Goal: Understand process/instructions: Learn how to perform a task or action

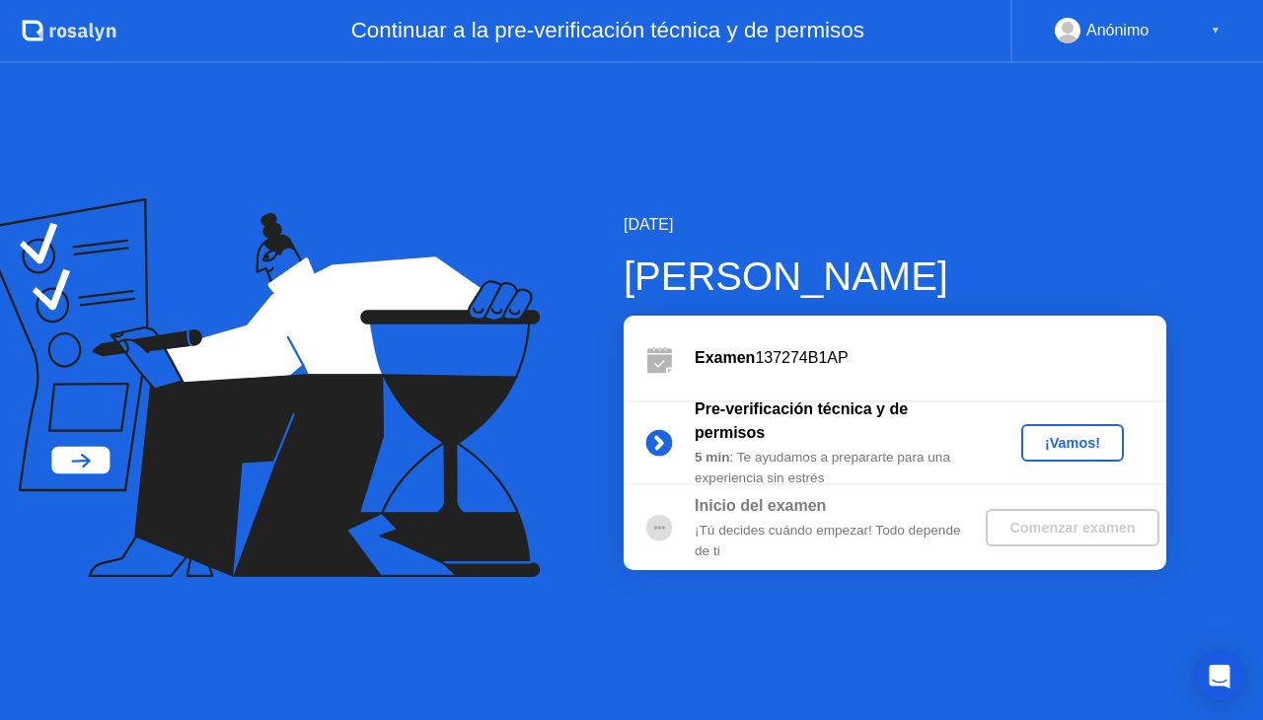
click at [1081, 440] on div "¡Vamos!" at bounding box center [1072, 443] width 87 height 16
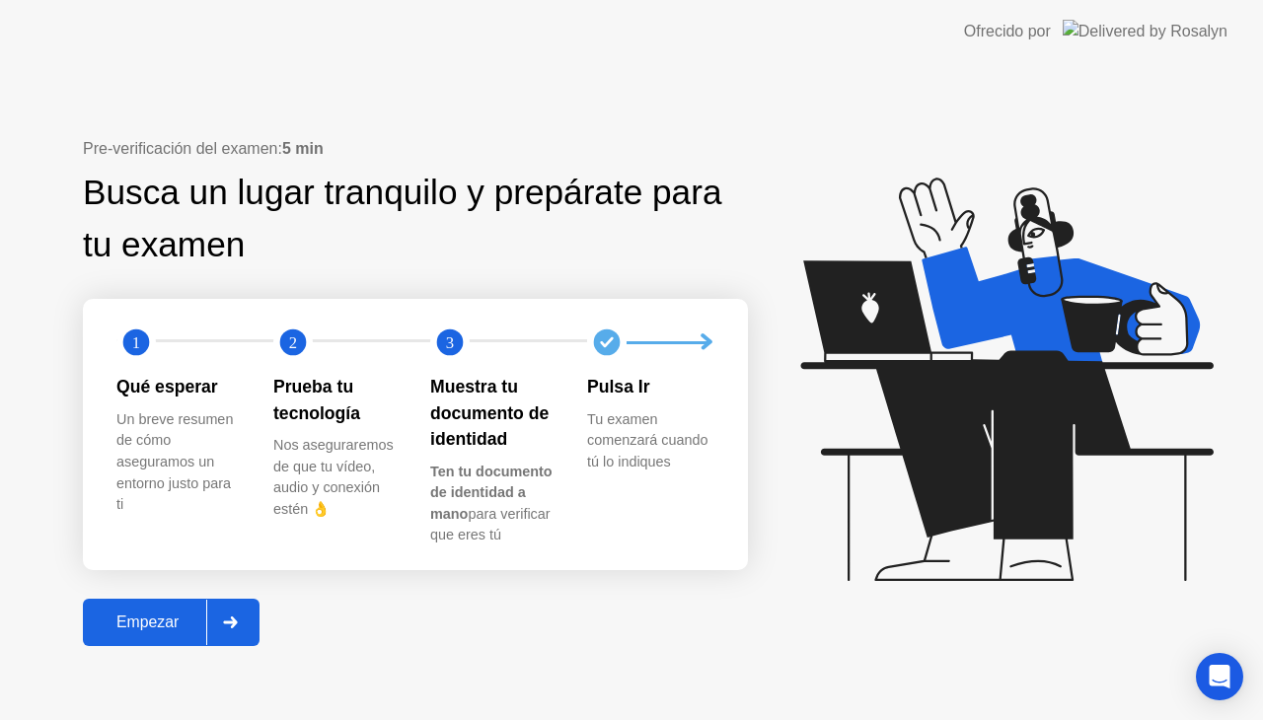
click at [170, 610] on button "Empezar" at bounding box center [171, 622] width 177 height 47
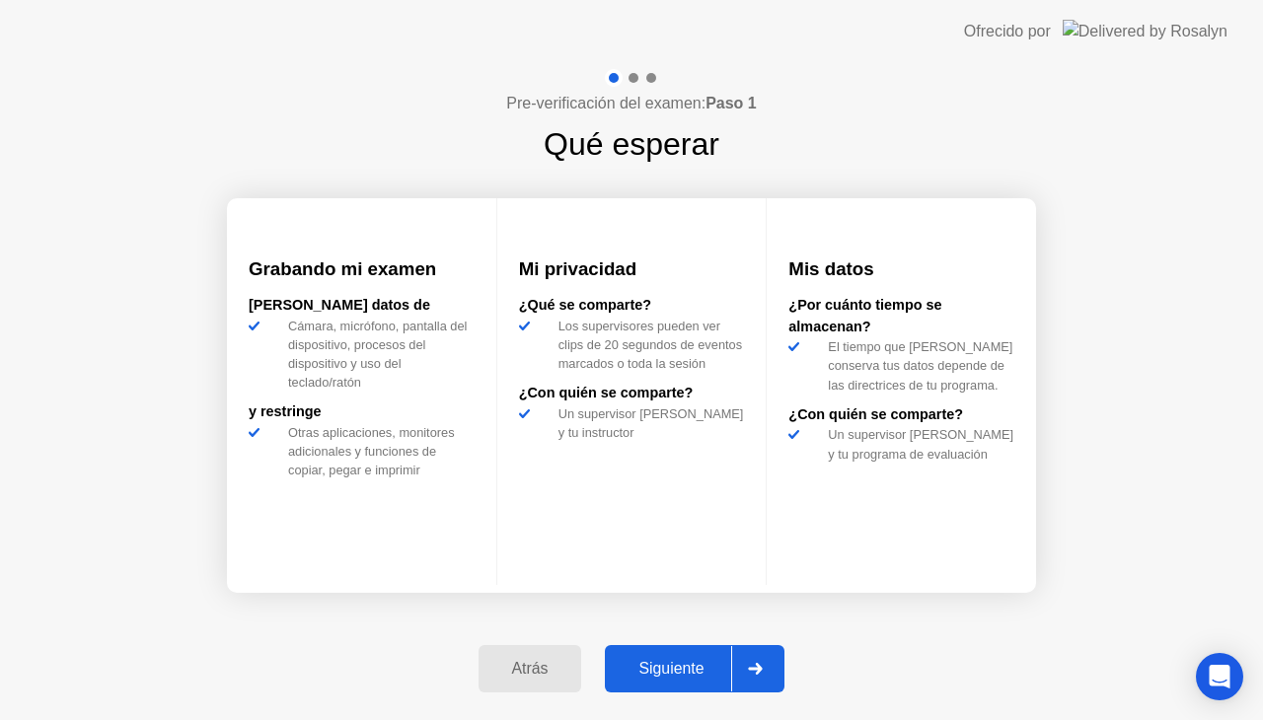
click at [660, 660] on div "Siguiente" at bounding box center [671, 669] width 120 height 18
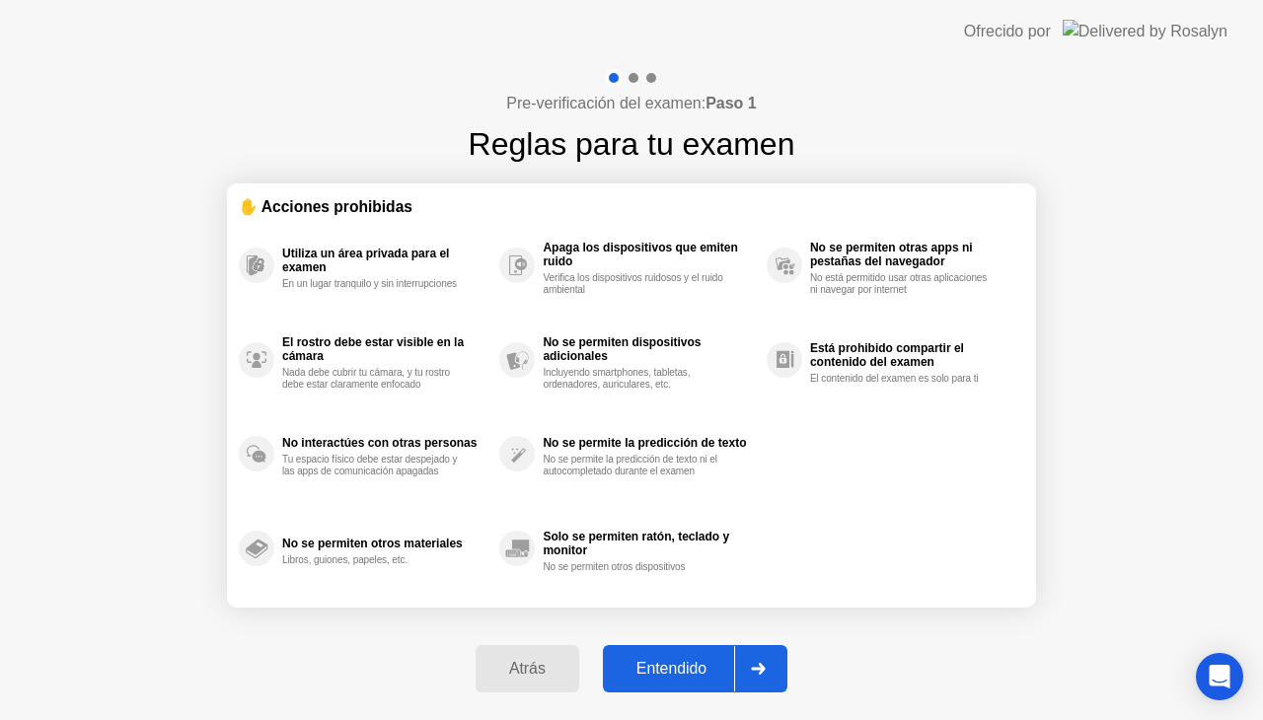
click at [660, 660] on div "Entendido" at bounding box center [671, 669] width 125 height 18
select select "**********"
select select "*******"
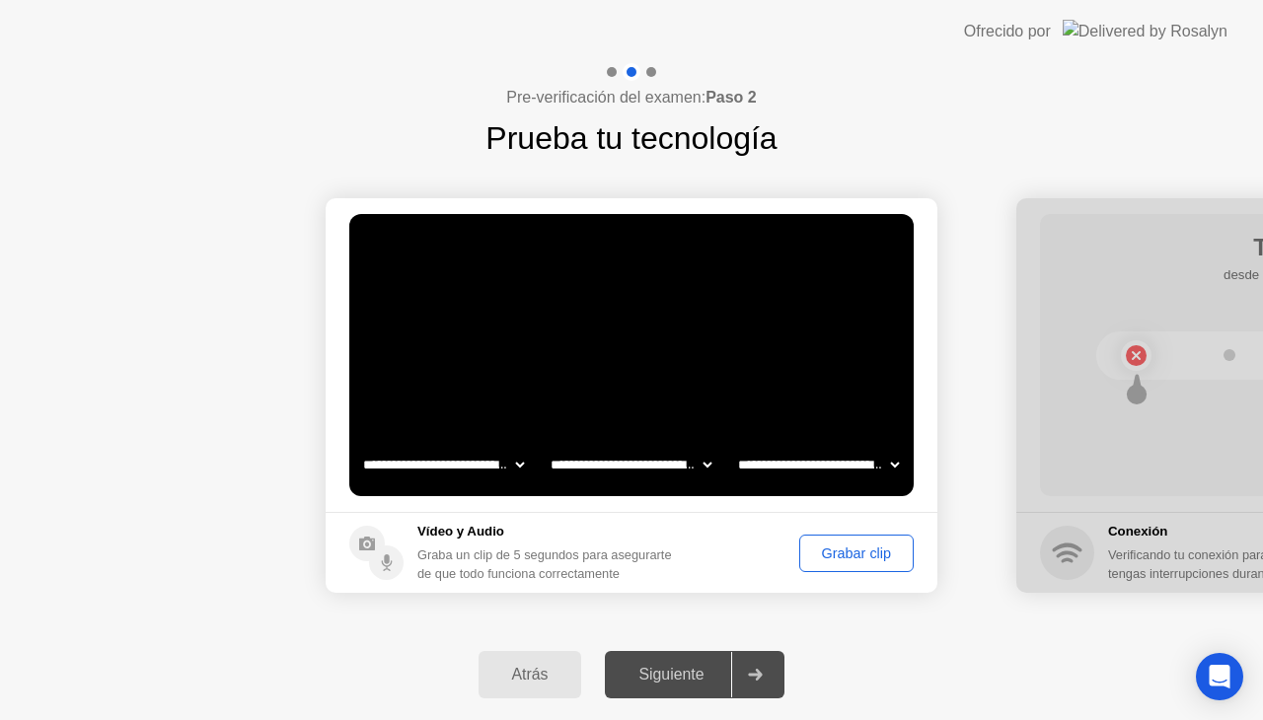
click at [847, 552] on div "Grabar clip" at bounding box center [856, 554] width 101 height 16
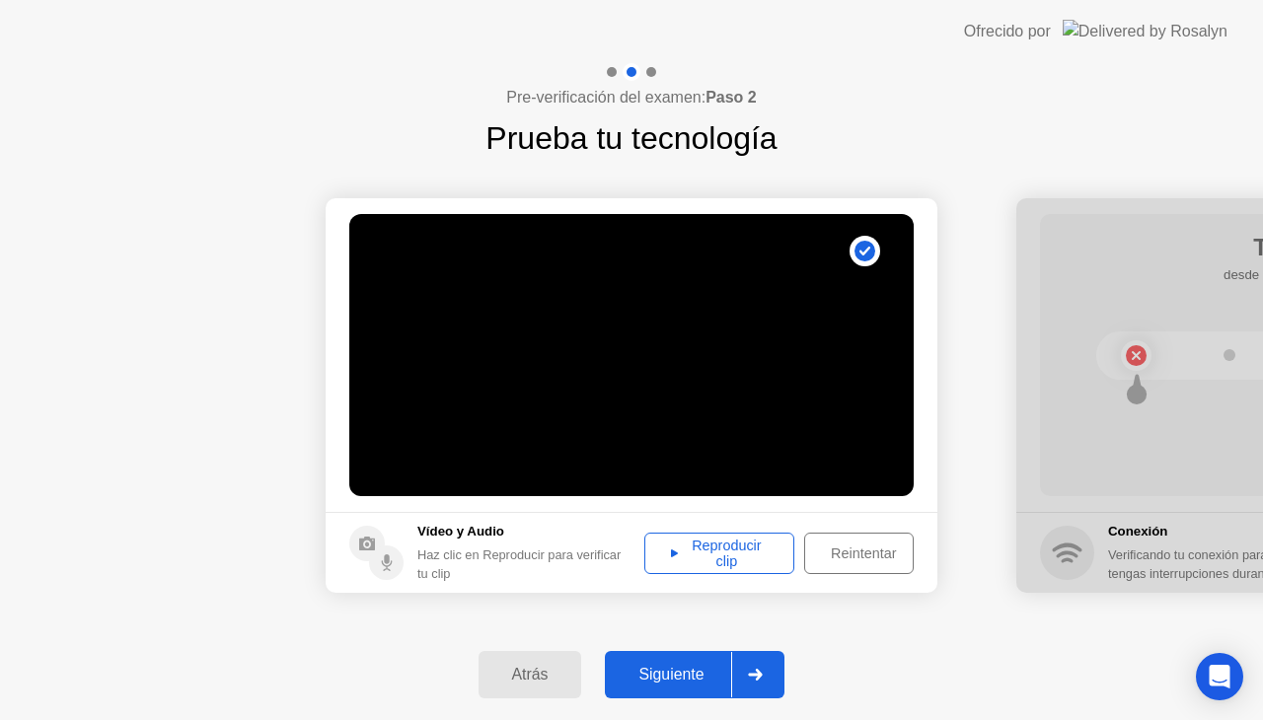
click at [704, 561] on div "Reproducir clip" at bounding box center [719, 554] width 136 height 32
click at [681, 669] on div "Siguiente" at bounding box center [671, 675] width 120 height 18
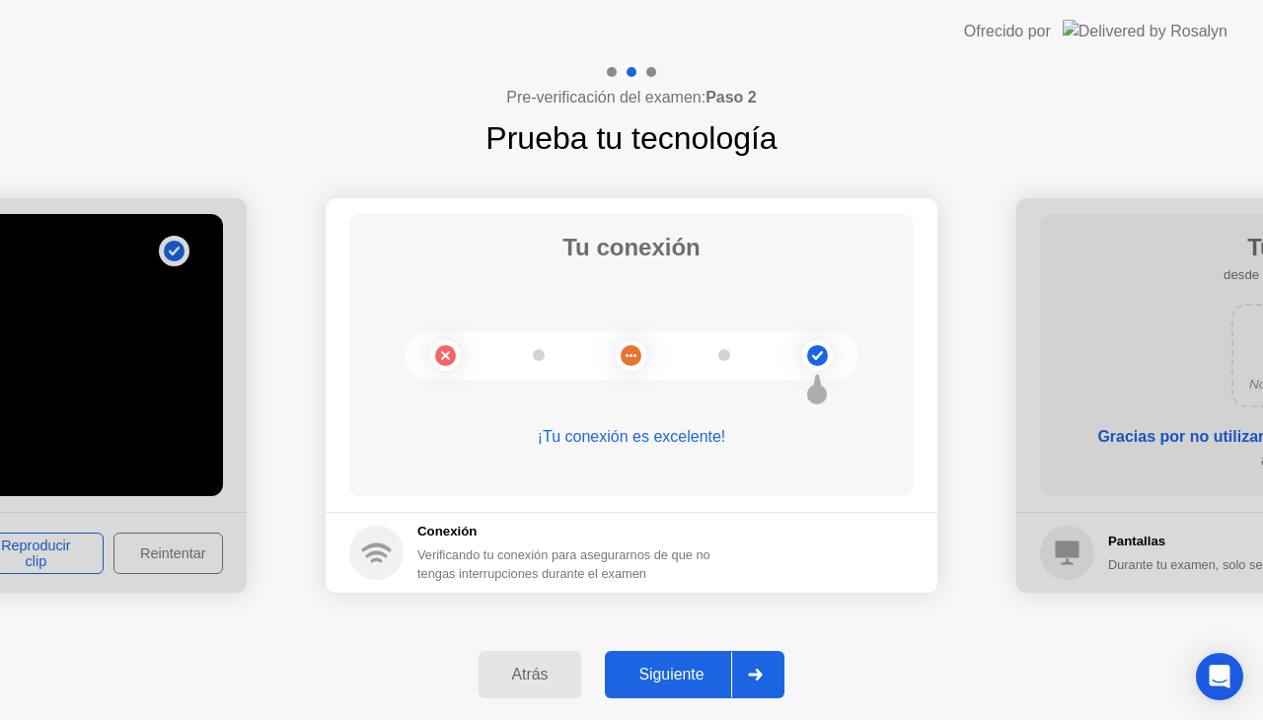
click at [681, 669] on div "Siguiente" at bounding box center [671, 675] width 120 height 18
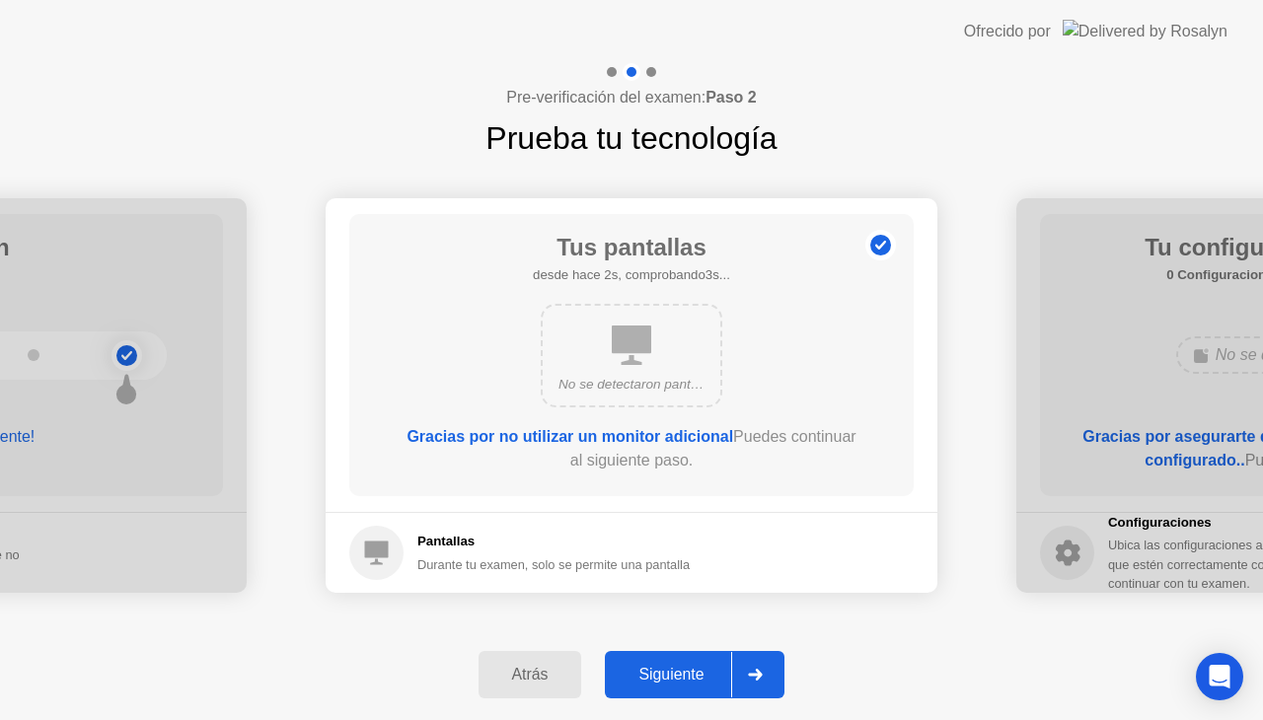
click at [681, 669] on div "Siguiente" at bounding box center [671, 675] width 120 height 18
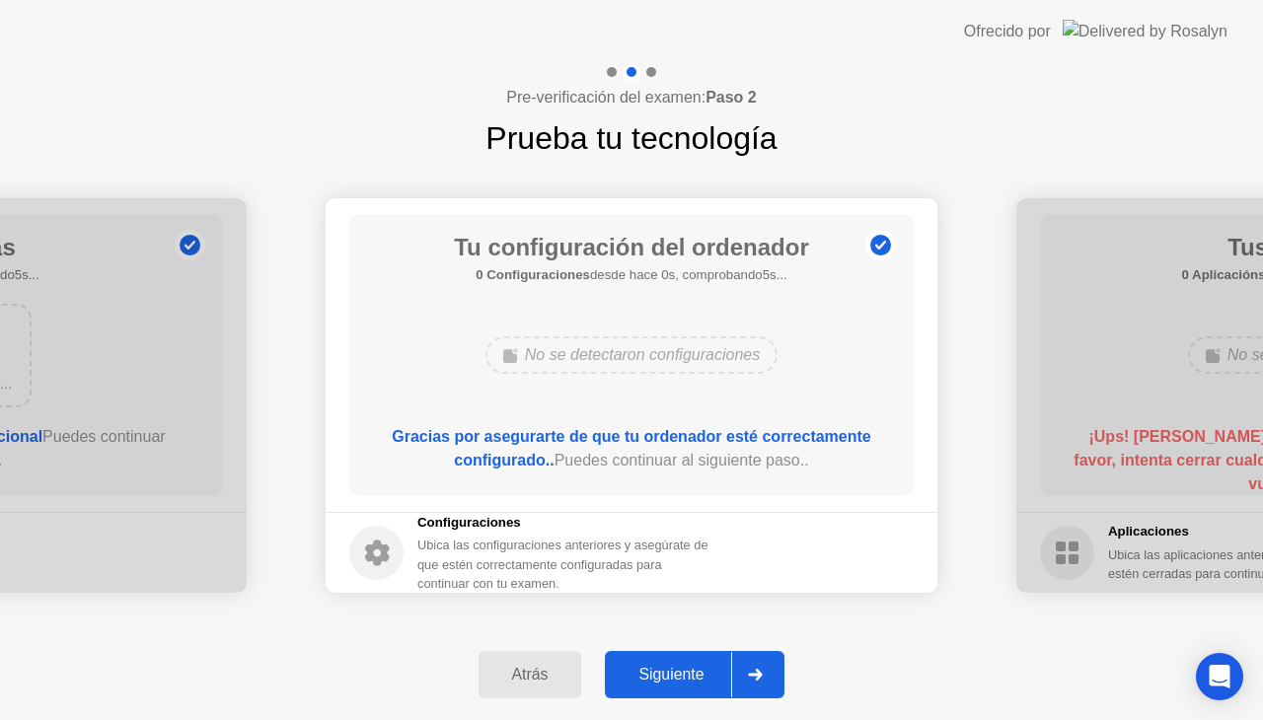
click at [681, 669] on div "Siguiente" at bounding box center [671, 675] width 120 height 18
